Goal: Task Accomplishment & Management: Manage account settings

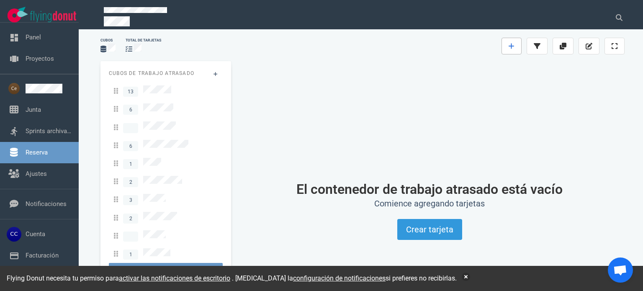
click at [511, 51] on link at bounding box center [511, 46] width 20 height 17
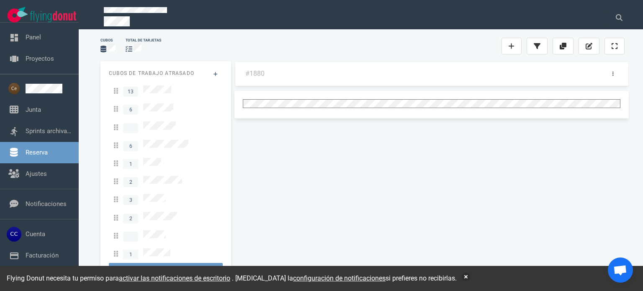
click at [456, 50] on div at bounding box center [418, 46] width 168 height 10
click at [610, 72] on link at bounding box center [608, 74] width 13 height 10
click at [0, 0] on link "Labels" at bounding box center [0, 0] width 0 height 0
click at [0, 0] on div at bounding box center [0, 0] width 0 height 0
click at [459, 34] on div "Cubos total de tarjetas" at bounding box center [362, 46] width 534 height 27
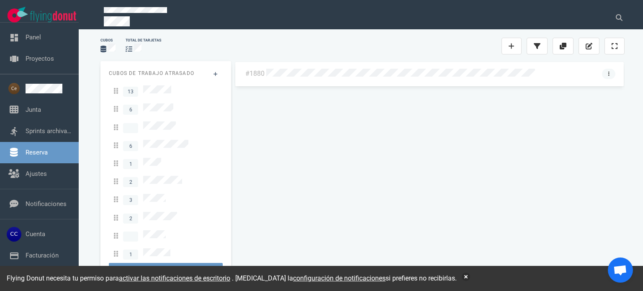
click at [609, 74] on link at bounding box center [608, 74] width 13 height 10
click at [0, 0] on link "Labels" at bounding box center [0, 0] width 0 height 0
click at [0, 0] on div at bounding box center [0, 0] width 0 height 0
click at [476, 135] on div "#1880" at bounding box center [429, 167] width 390 height 213
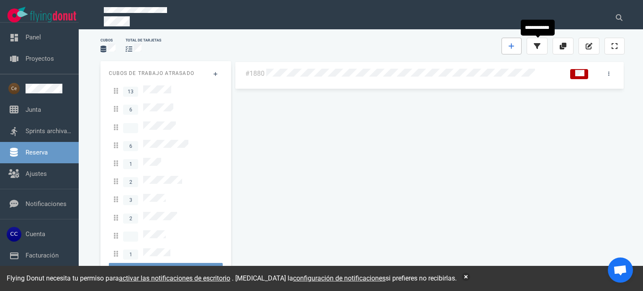
click at [511, 46] on icon at bounding box center [511, 46] width 5 height 5
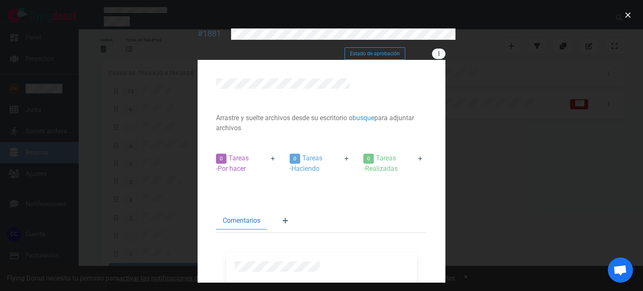
click at [440, 51] on icon at bounding box center [438, 53] width 1 height 4
click at [0, 0] on link "Etiquetas" at bounding box center [0, 0] width 0 height 0
click at [0, 0] on div at bounding box center [0, 0] width 0 height 0
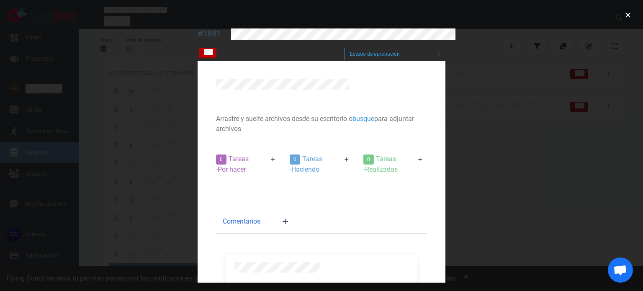
click at [623, 15] on button "cerca" at bounding box center [627, 14] width 13 height 13
